Goal: Task Accomplishment & Management: Complete application form

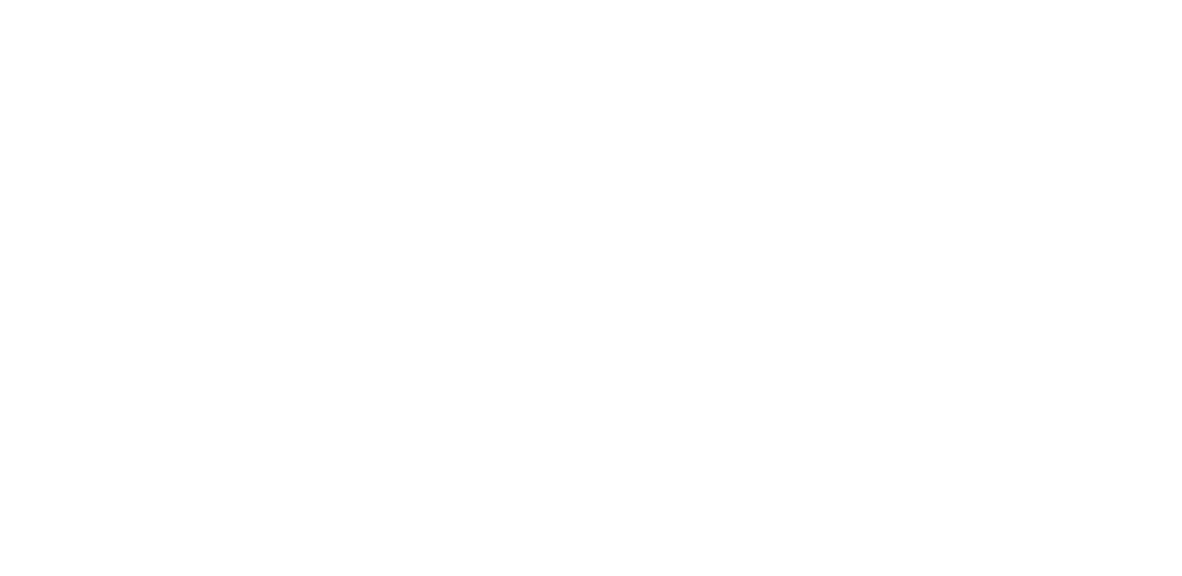
select select "EA"
select select "USD"
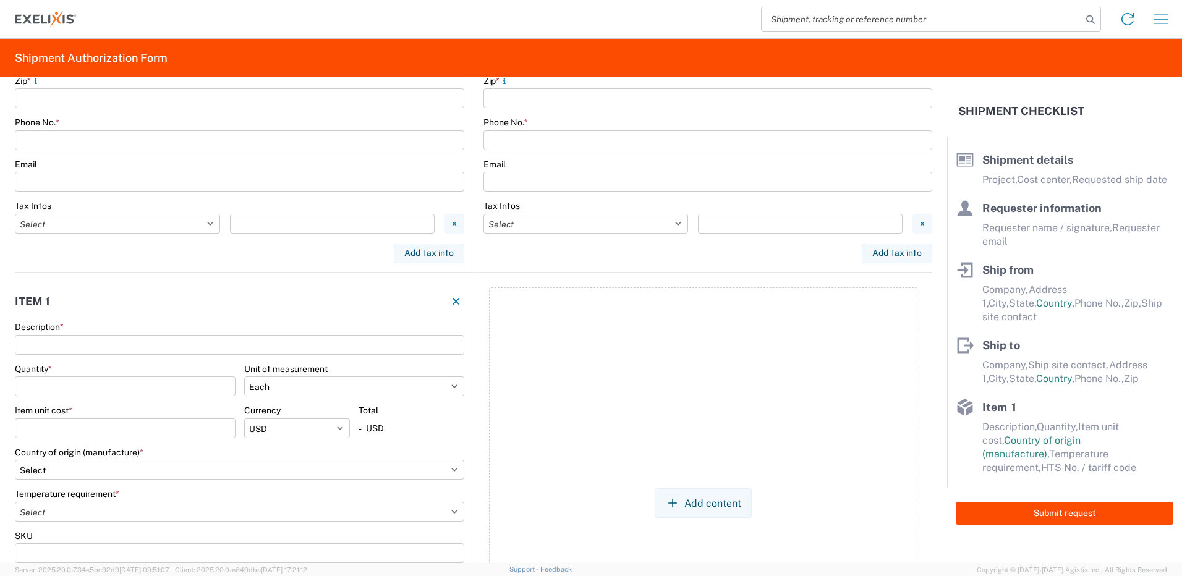
scroll to position [365, 0]
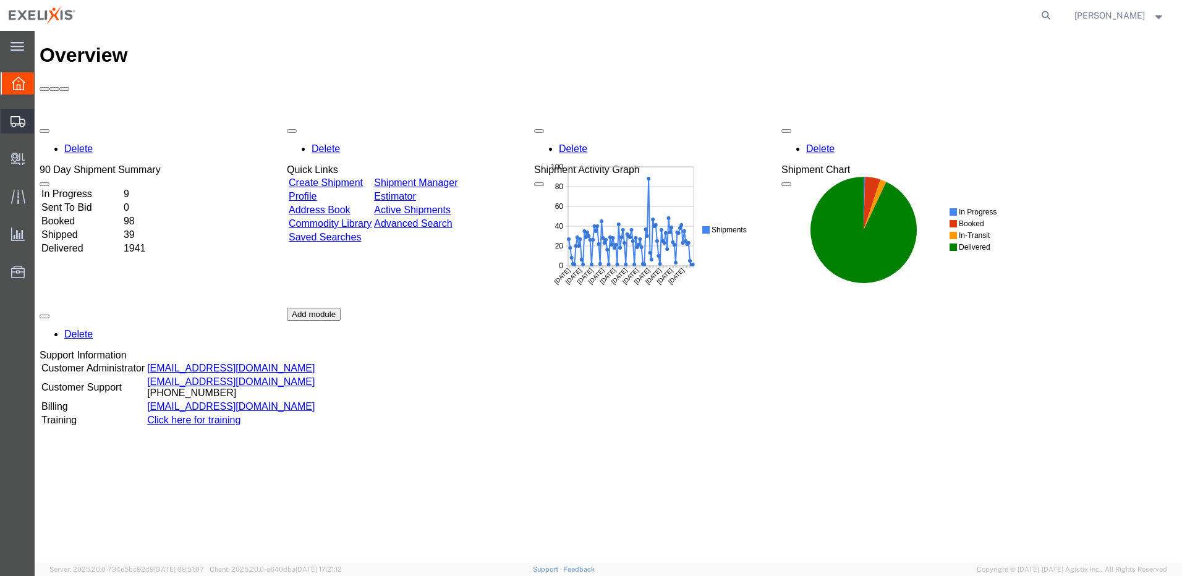
click at [0, 0] on span "Create Shipment" at bounding box center [0, 0] width 0 height 0
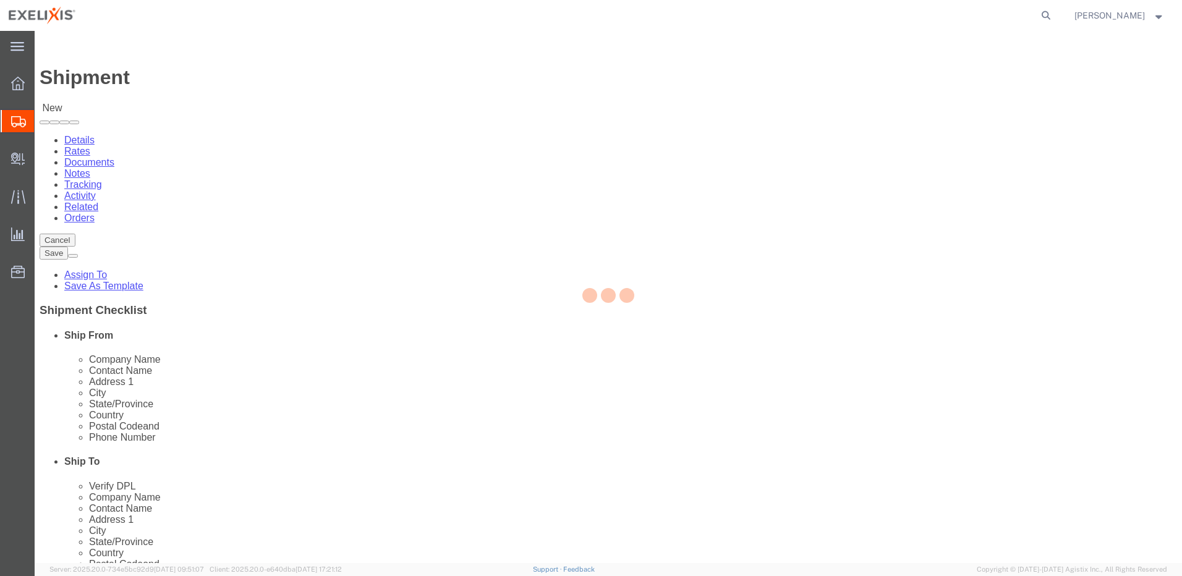
select select
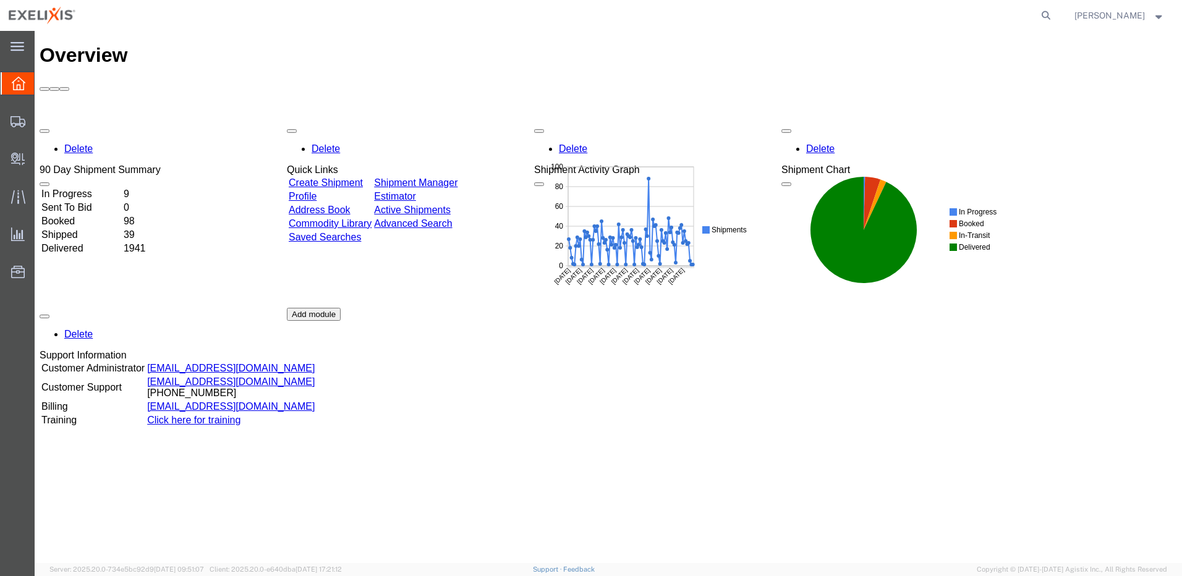
click at [682, 404] on div "Delete 90 Day Shipment Summary In Progress 9 Sent To Bid 0 Booked 98 Shipped 39…" at bounding box center [608, 307] width 1137 height 371
click at [17, 127] on icon at bounding box center [18, 121] width 15 height 11
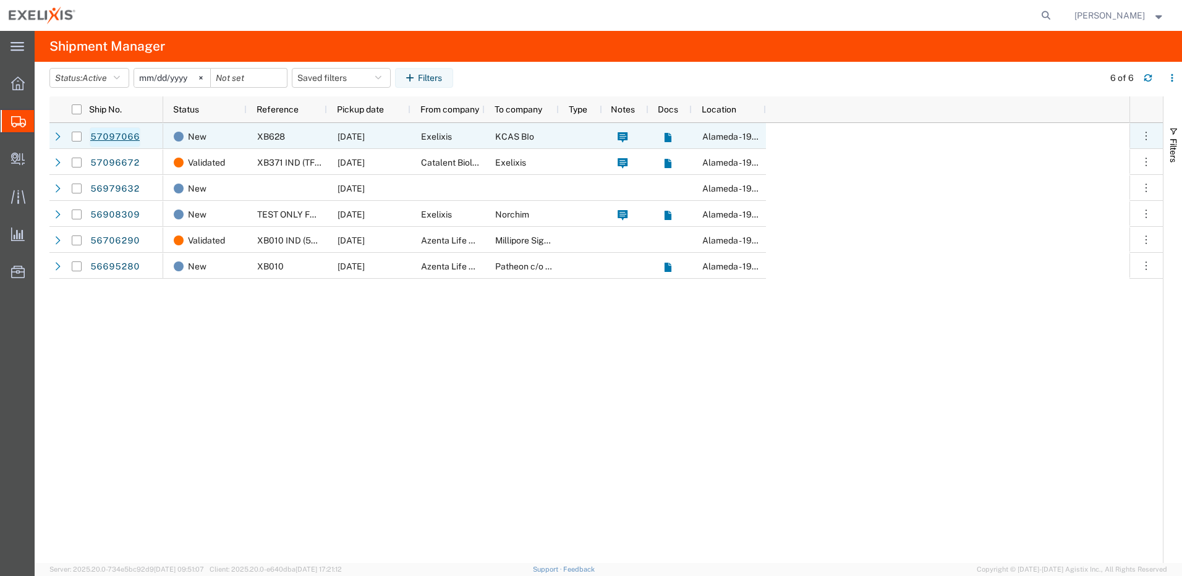
click at [108, 138] on link "57097066" at bounding box center [115, 137] width 51 height 20
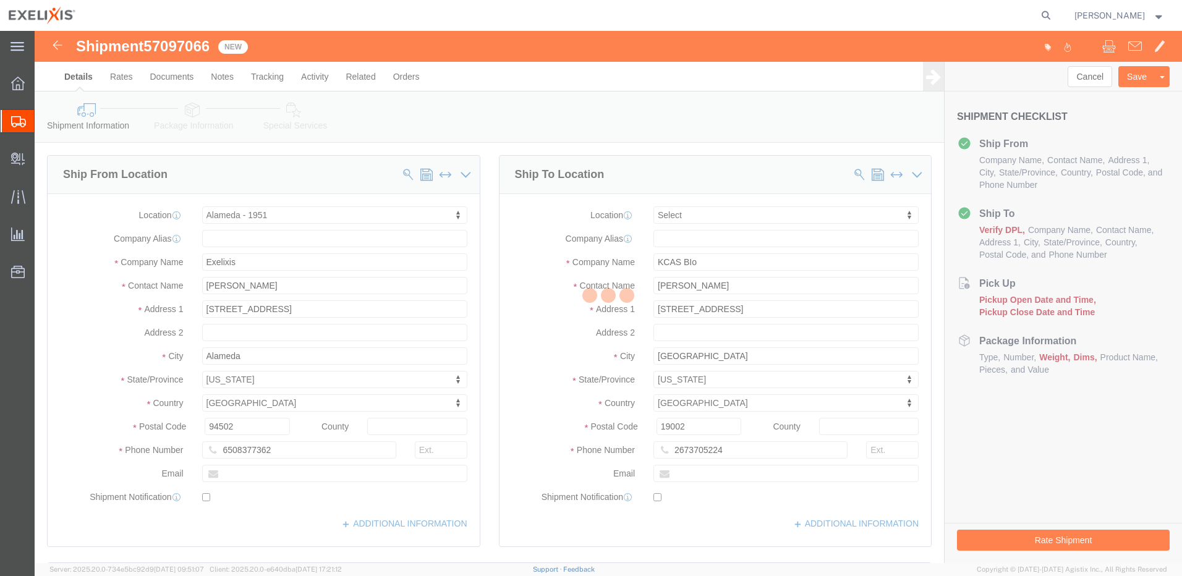
select select "65151"
select select
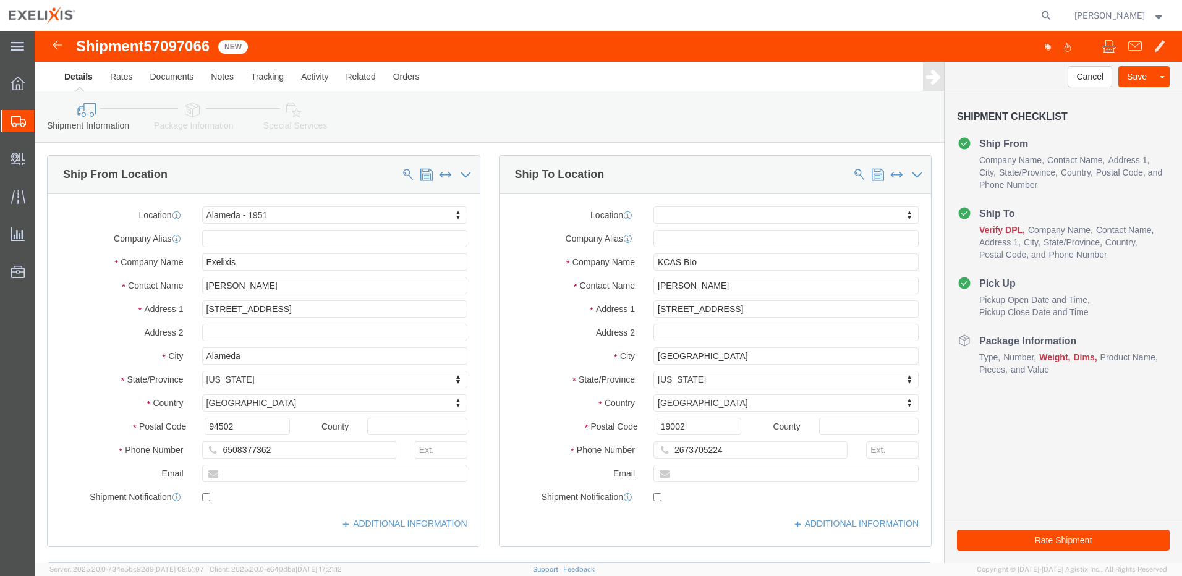
click icon
